Goal: Transaction & Acquisition: Purchase product/service

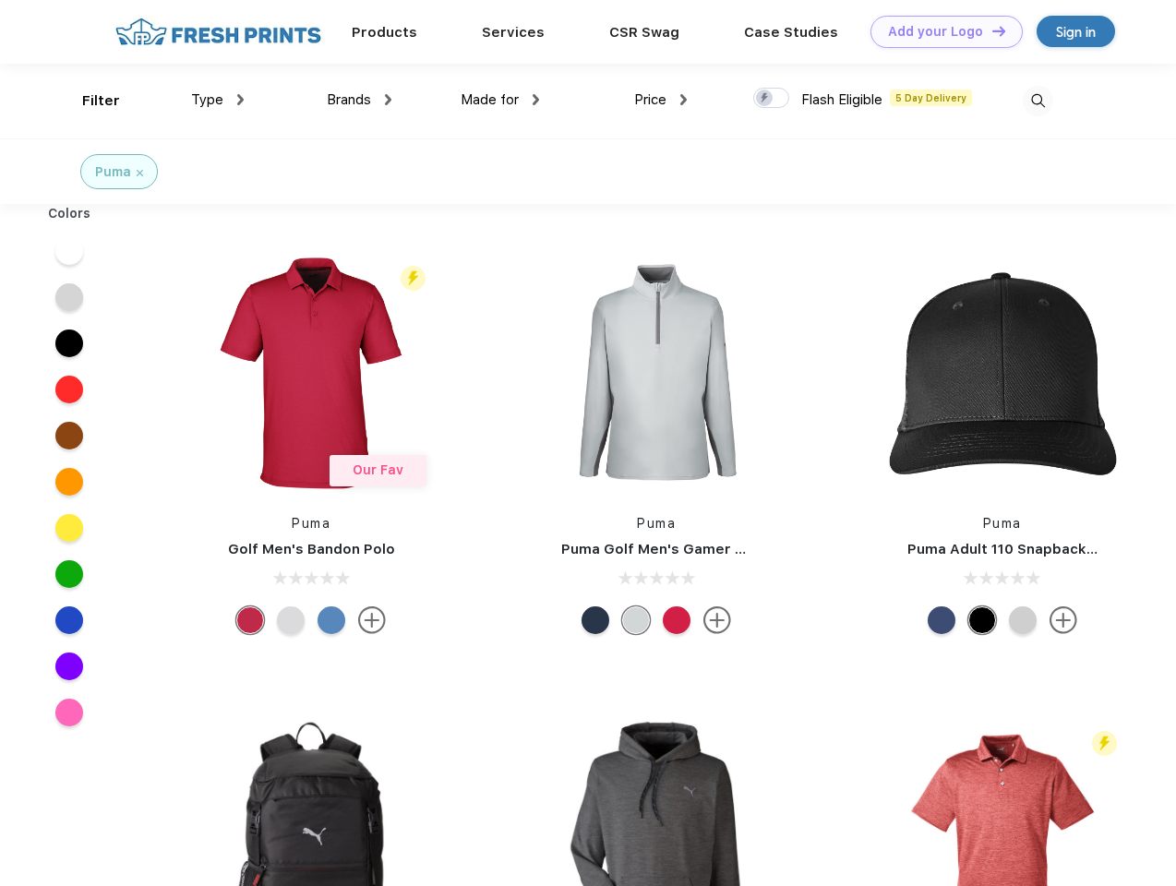
click at [940, 31] on link "Add your Logo Design Tool" at bounding box center [947, 32] width 152 height 32
click at [0, 0] on div "Design Tool" at bounding box center [0, 0] width 0 height 0
click at [991, 30] on link "Add your Logo Design Tool" at bounding box center [947, 32] width 152 height 32
click at [89, 101] on div "Filter" at bounding box center [101, 100] width 38 height 21
click at [218, 100] on span "Type" at bounding box center [207, 99] width 32 height 17
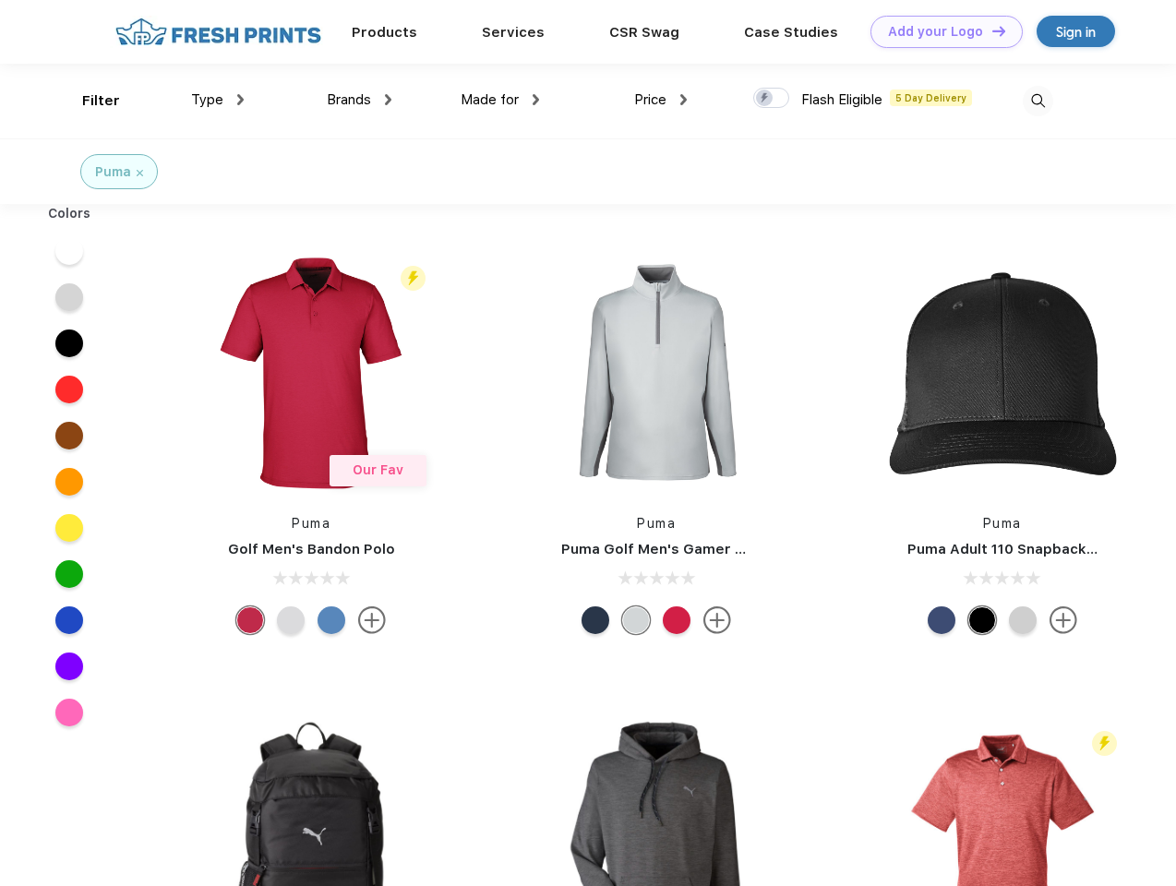
click at [359, 100] on span "Brands" at bounding box center [349, 99] width 44 height 17
click at [500, 100] on span "Made for" at bounding box center [490, 99] width 58 height 17
click at [661, 100] on span "Price" at bounding box center [650, 99] width 32 height 17
click at [772, 99] on div at bounding box center [771, 98] width 36 height 20
click at [765, 99] on input "checkbox" at bounding box center [759, 93] width 12 height 12
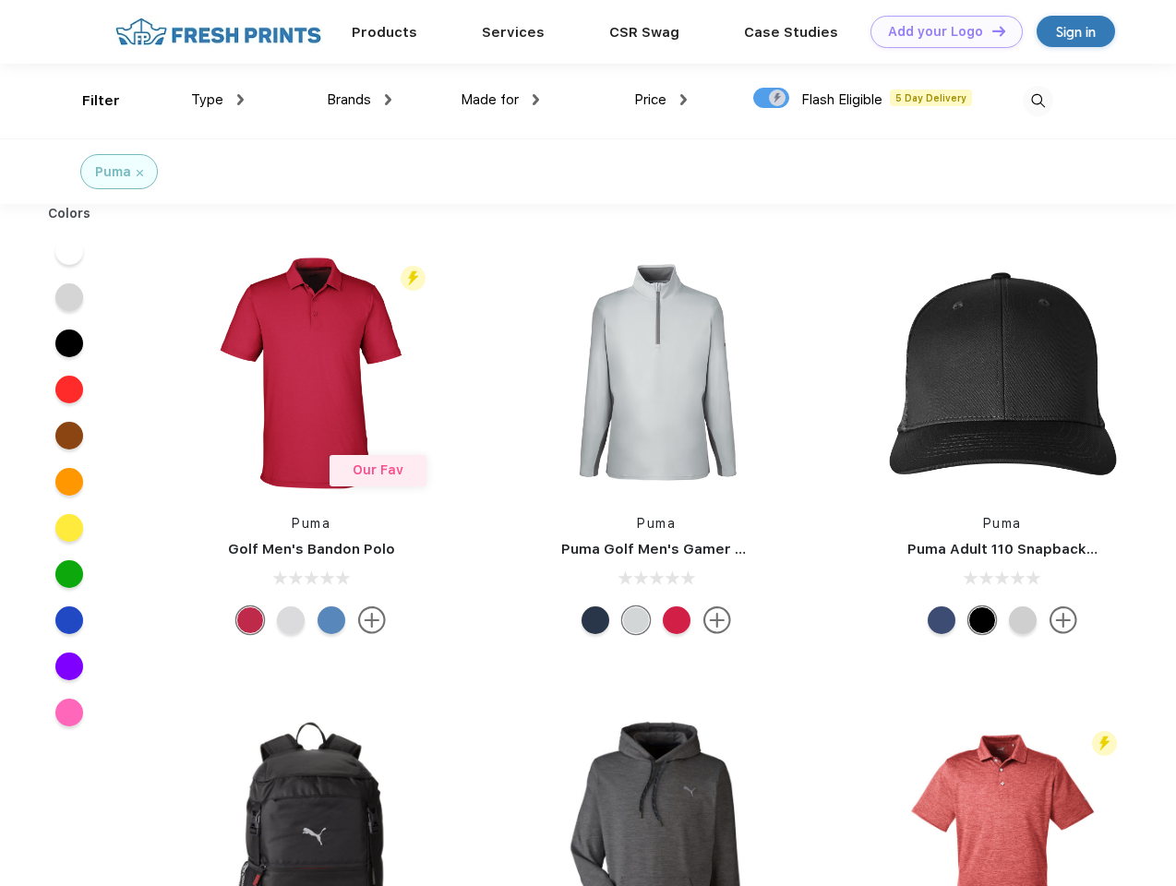
click at [1038, 101] on img at bounding box center [1038, 101] width 30 height 30
